Goal: Information Seeking & Learning: Compare options

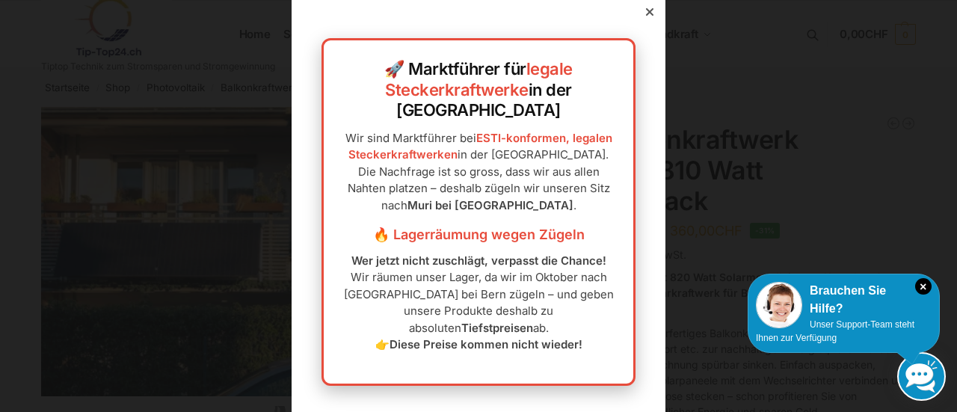
click at [646, 16] on icon at bounding box center [649, 11] width 7 height 7
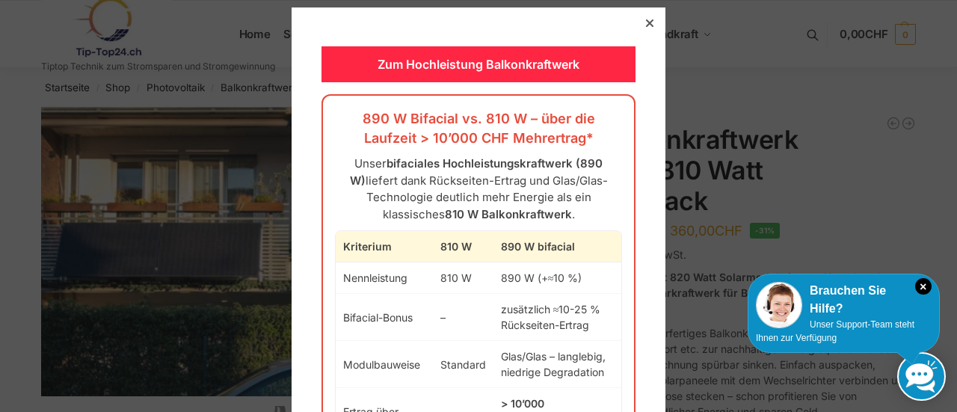
click at [638, 53] on div "Zum Hochleistung Balkonkraftwerk 890 W Bifacial vs. 810 W – über die Laufzeit >…" at bounding box center [479, 295] width 374 height 577
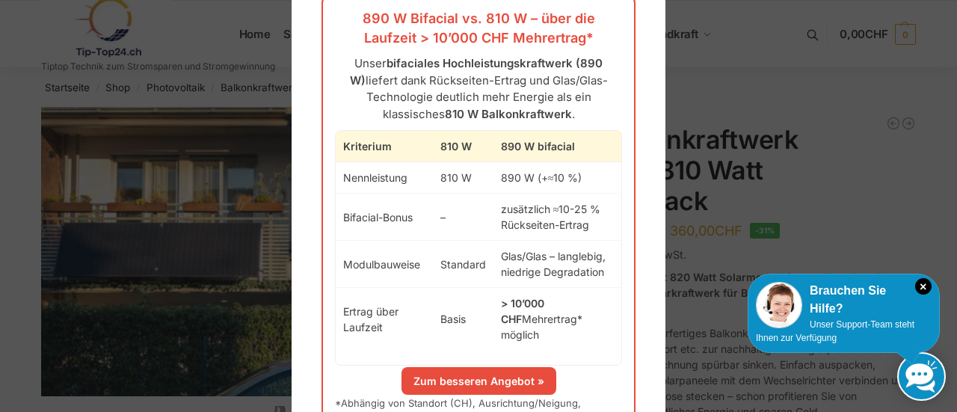
scroll to position [103, 0]
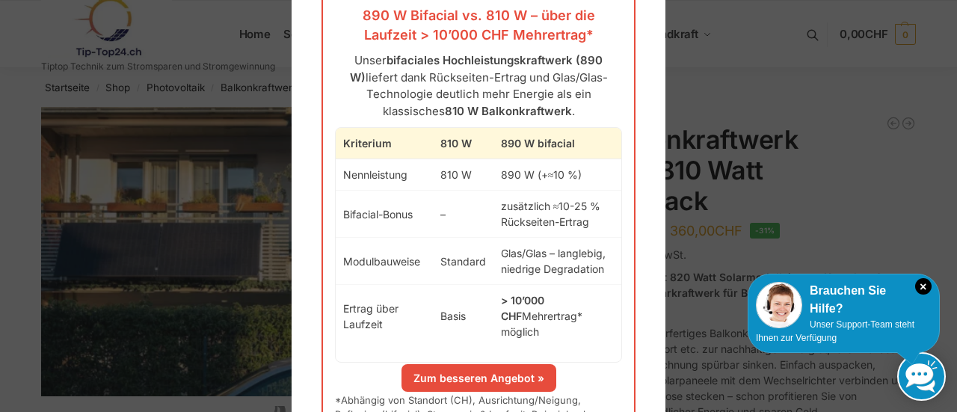
click at [465, 364] on link "Zum besseren Angebot »" at bounding box center [478, 378] width 155 height 28
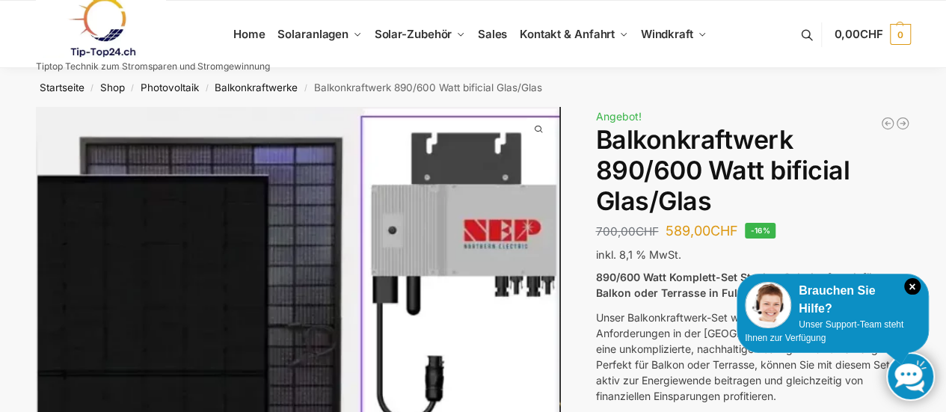
click at [697, 87] on nav "Startseite / Shop / Photovoltaik / Balkonkraftwerke / Balkonkraftwerk 890/600 W…" at bounding box center [473, 87] width 928 height 39
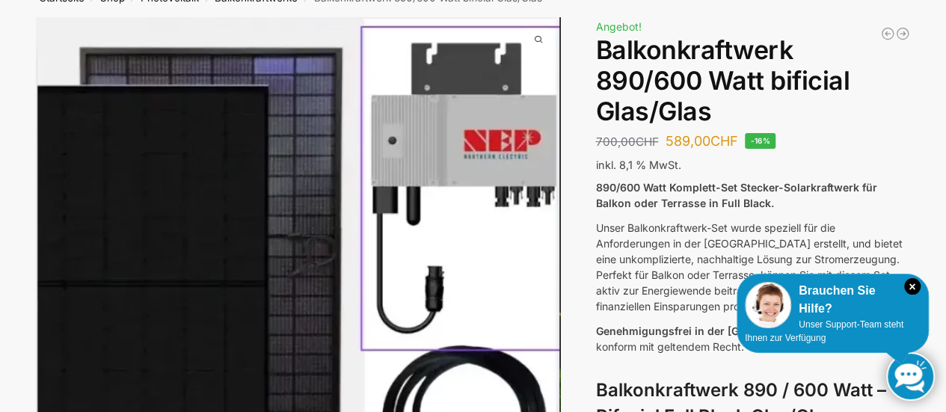
scroll to position [120, 0]
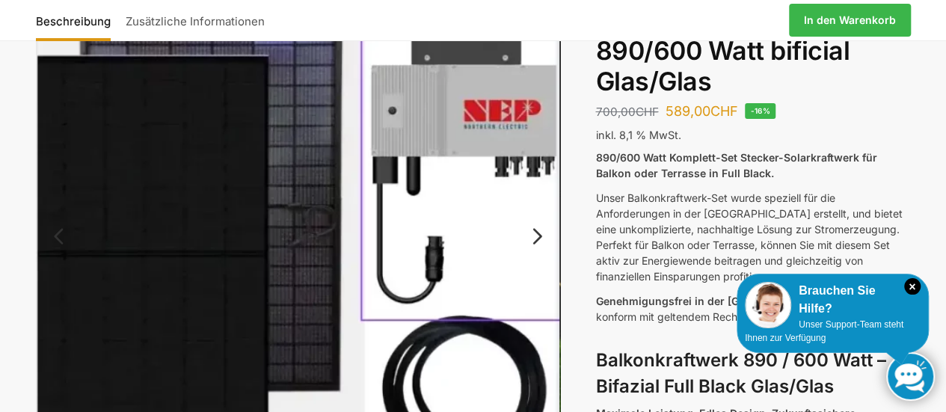
click at [539, 238] on link "Next" at bounding box center [535, 243] width 50 height 15
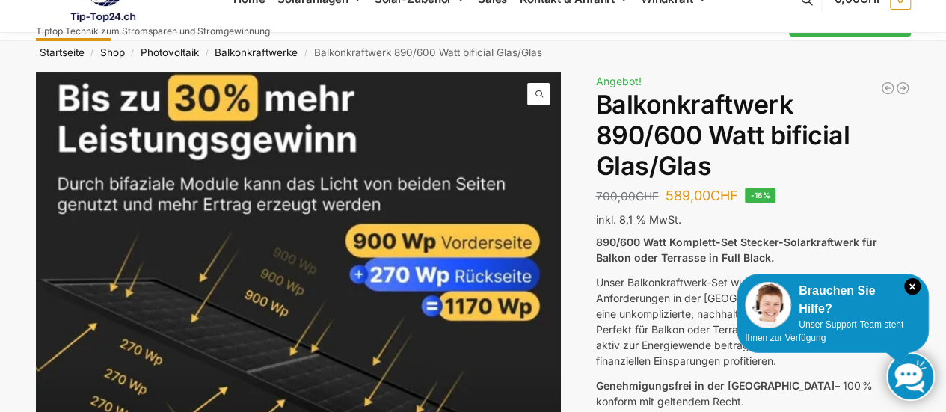
scroll to position [0, 0]
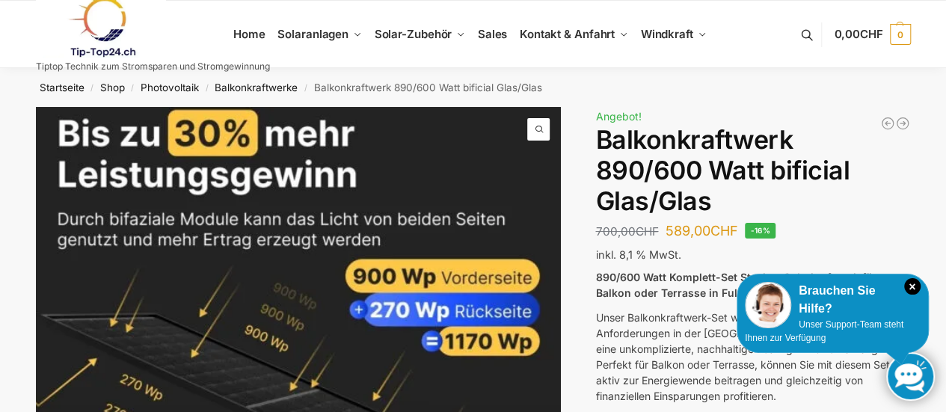
click at [886, 167] on h1 "Balkonkraftwerk 890/600 Watt bificial Glas/Glas" at bounding box center [752, 170] width 315 height 91
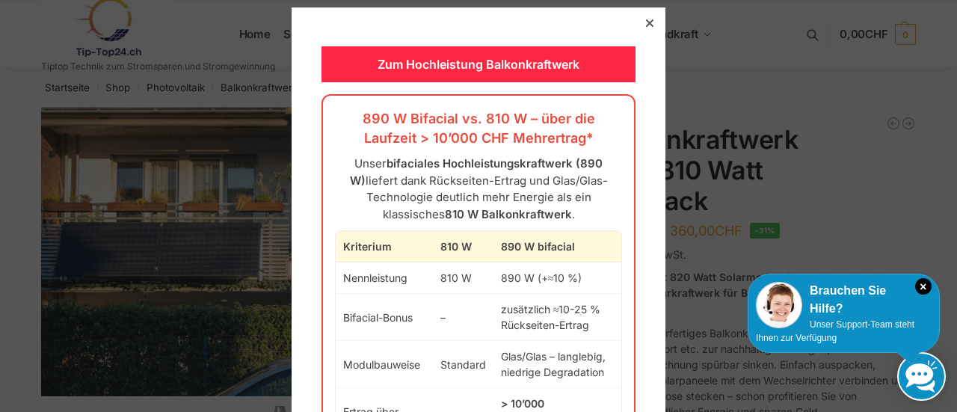
click at [646, 26] on icon at bounding box center [649, 22] width 7 height 7
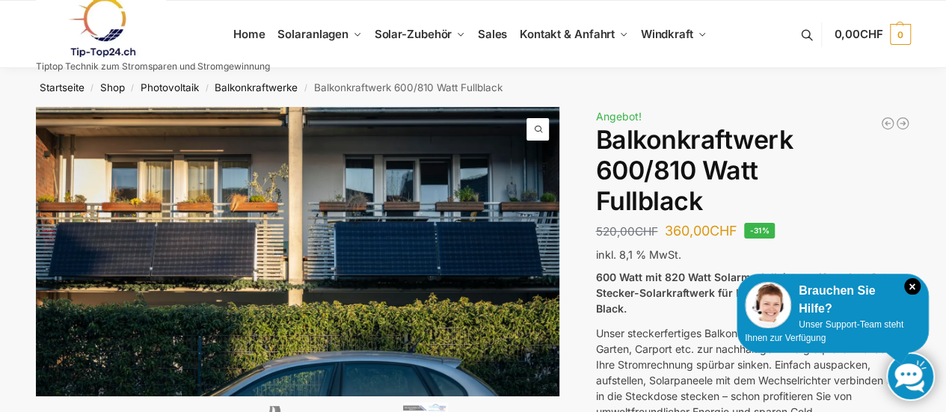
click at [813, 92] on nav "Startseite / Shop / Photovoltaik / Balkonkraftwerke / Balkonkraftwerk 600/810 W…" at bounding box center [473, 87] width 928 height 39
